Goal: Transaction & Acquisition: Download file/media

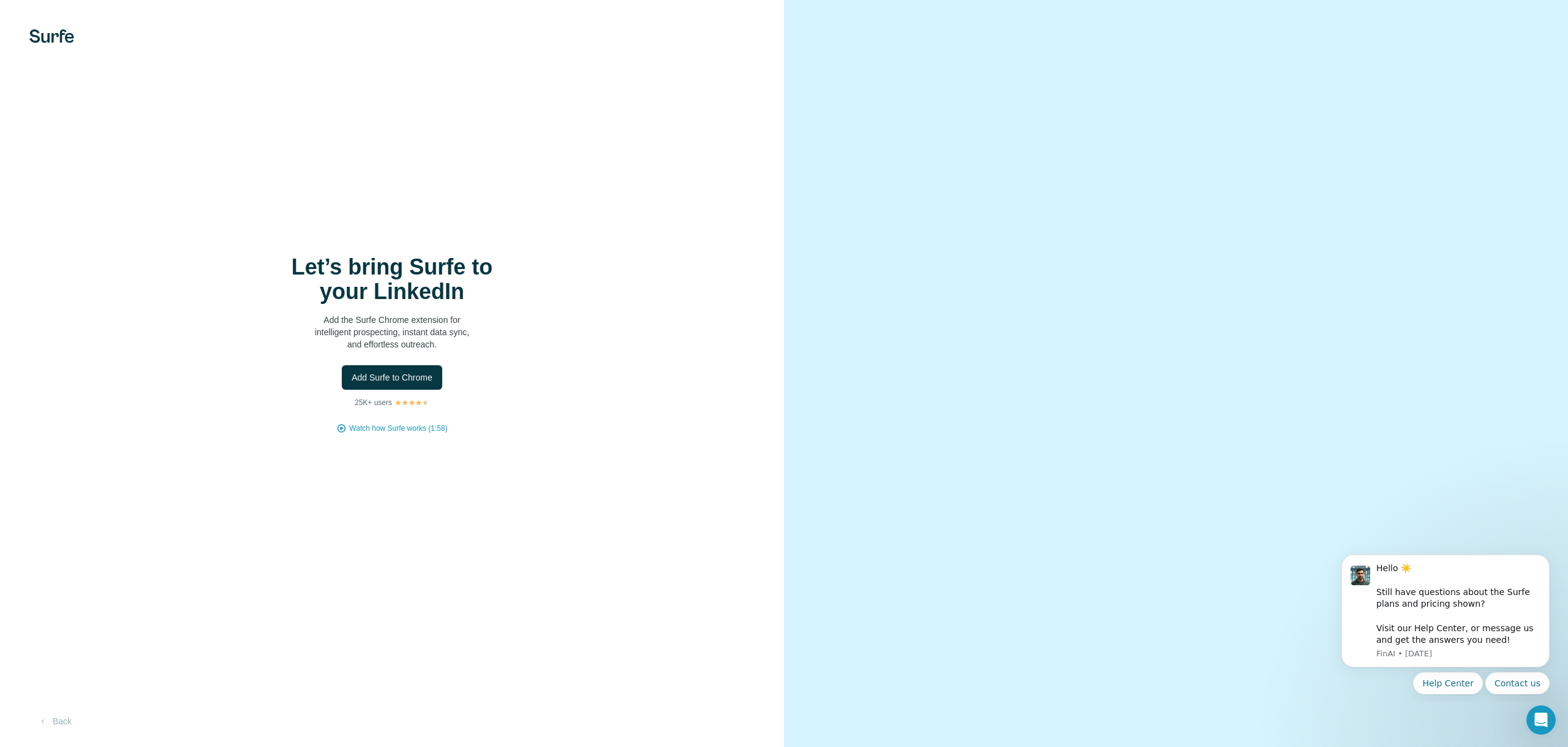
click at [458, 261] on h1 "Let’s bring Surfe to your LinkedIn" at bounding box center [392, 279] width 245 height 49
